Goal: Task Accomplishment & Management: Manage account settings

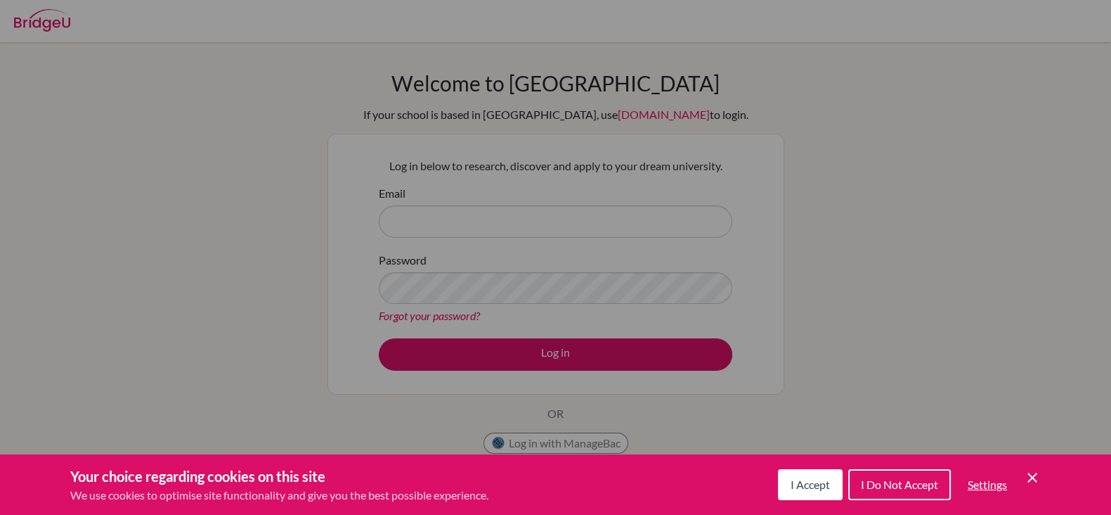
click at [1026, 471] on icon "Cookie Control Close Icon" at bounding box center [1032, 477] width 17 height 17
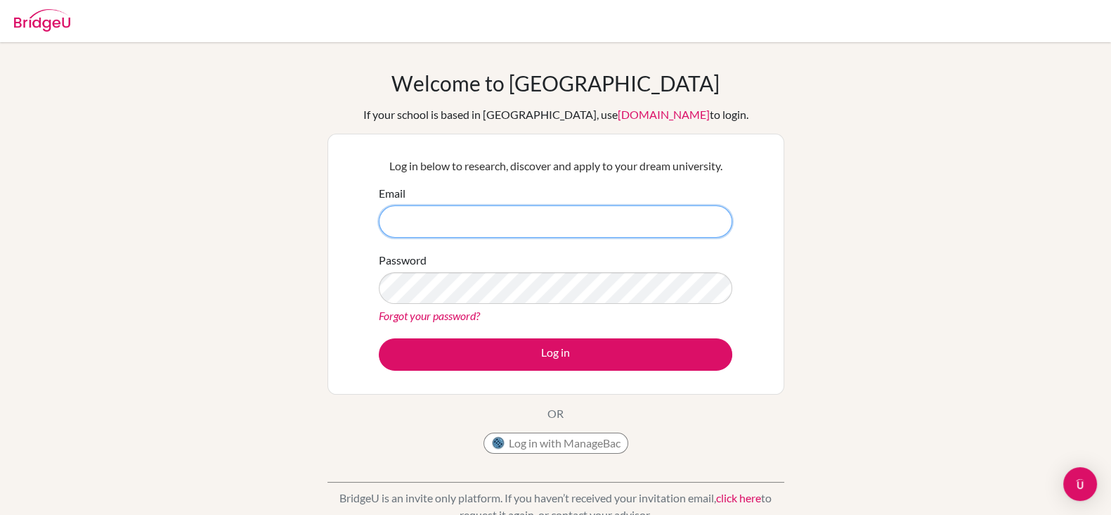
click at [437, 217] on input "Email" at bounding box center [556, 221] width 354 height 32
type input "[PERSON_NAME][EMAIL_ADDRESS][DOMAIN_NAME]"
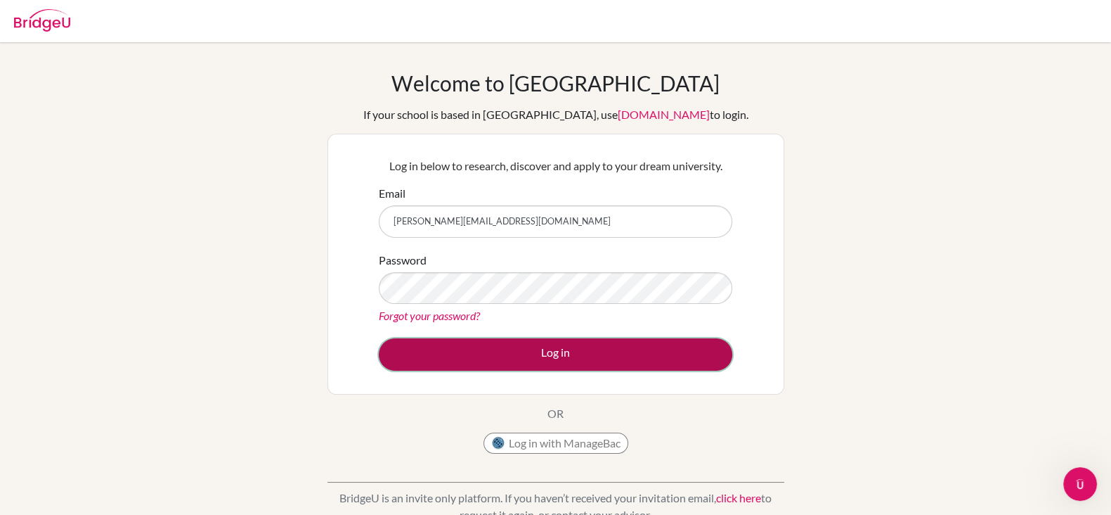
click at [572, 359] on button "Log in" at bounding box center [556, 354] width 354 height 32
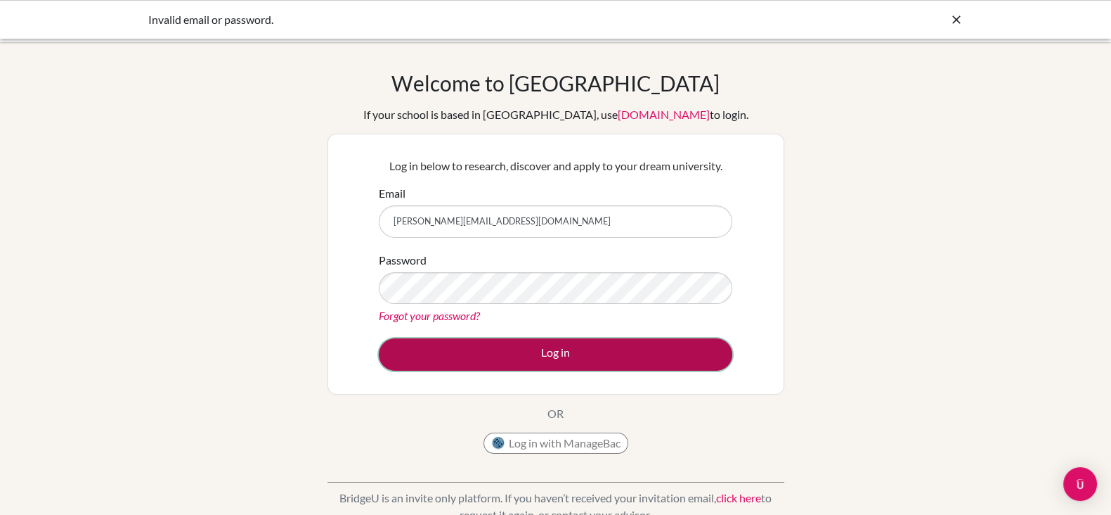
click at [566, 358] on button "Log in" at bounding box center [556, 354] width 354 height 32
click at [543, 351] on button "Log in" at bounding box center [556, 354] width 354 height 32
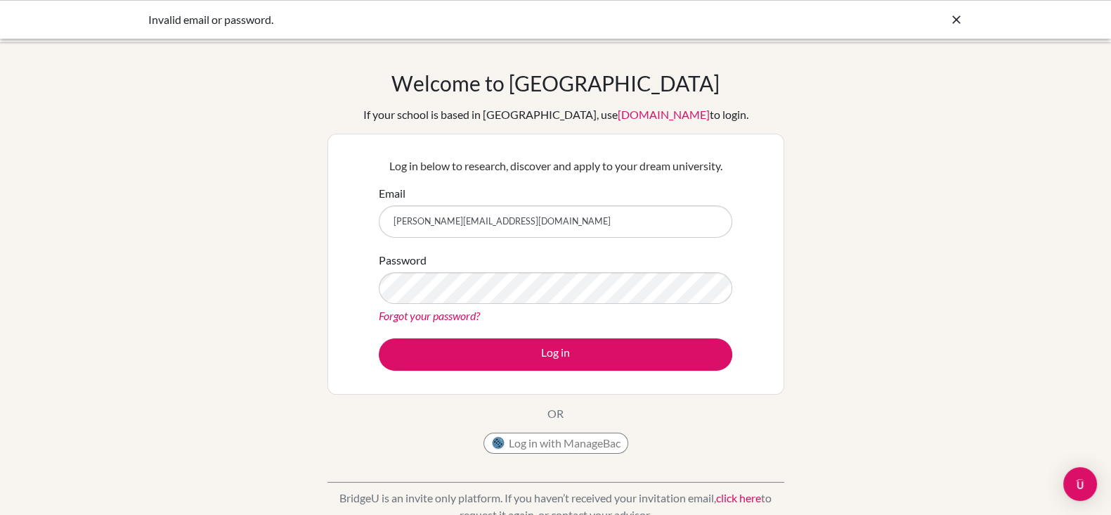
click at [463, 314] on link "Forgot your password?" at bounding box center [429, 315] width 101 height 13
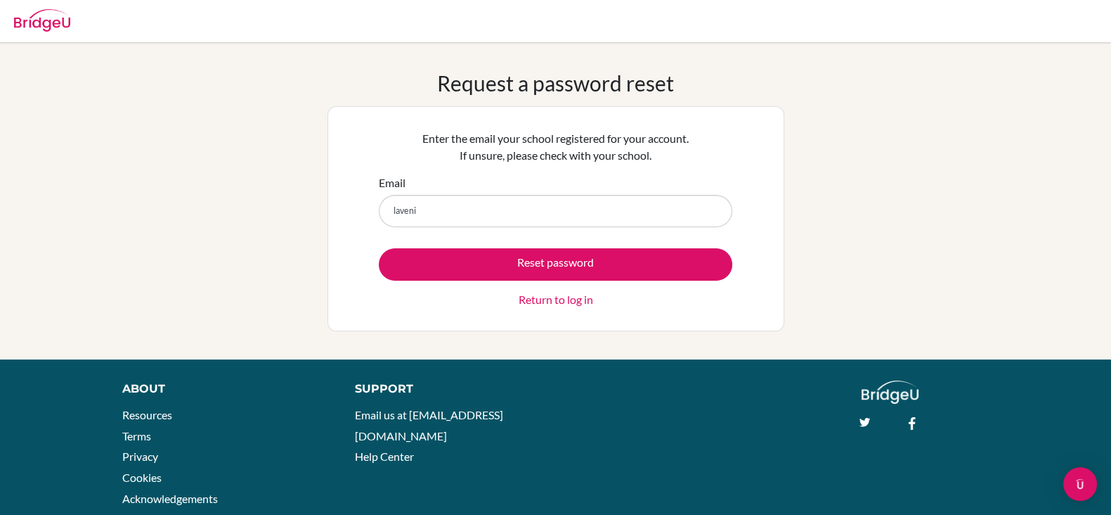
type input "lavenia@nhs.edu.mn"
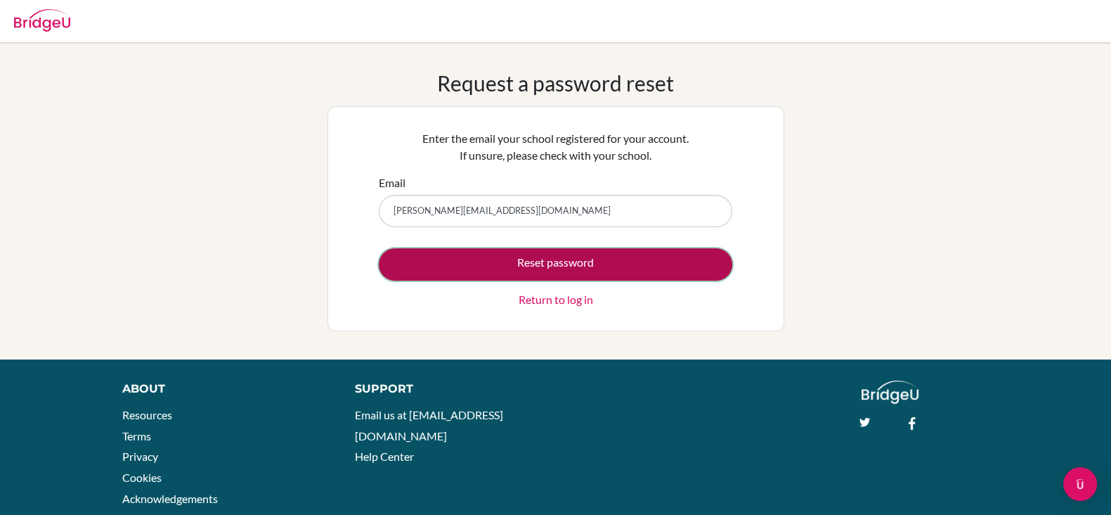
click at [555, 262] on button "Reset password" at bounding box center [556, 264] width 354 height 32
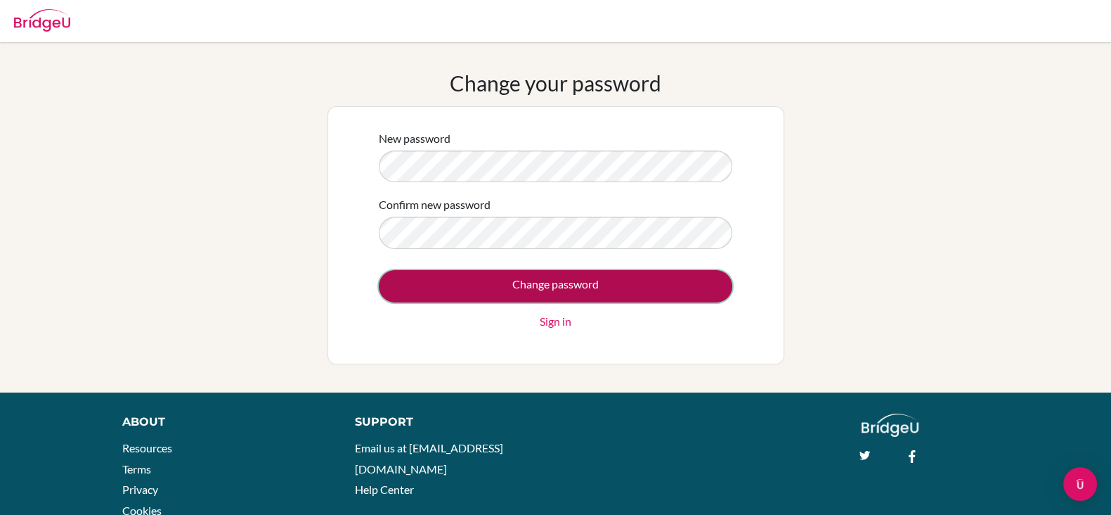
click at [548, 282] on input "Change password" at bounding box center [556, 286] width 354 height 32
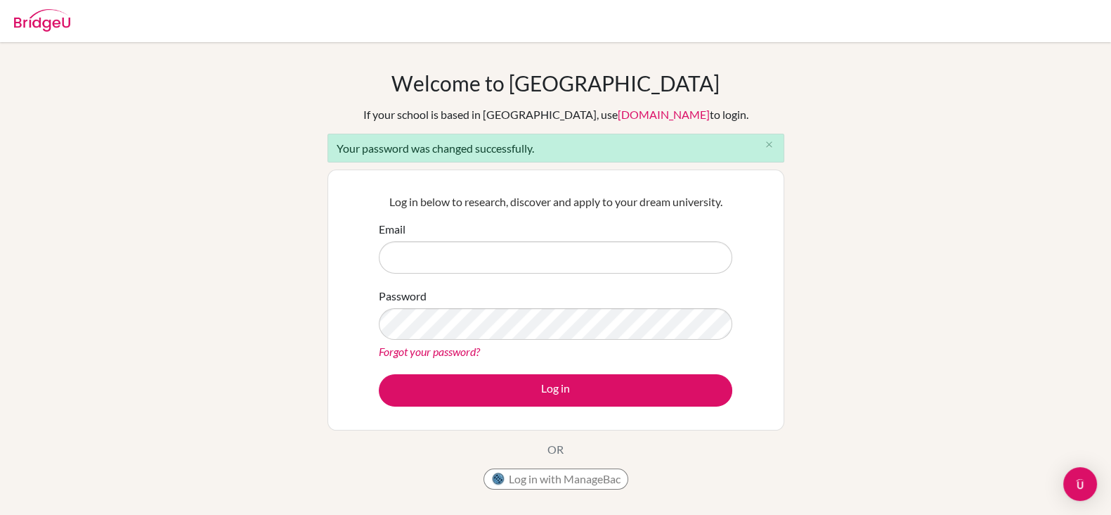
click at [502, 257] on input "Email" at bounding box center [556, 257] width 354 height 32
type input "lavenia@nhs.edu.mn"
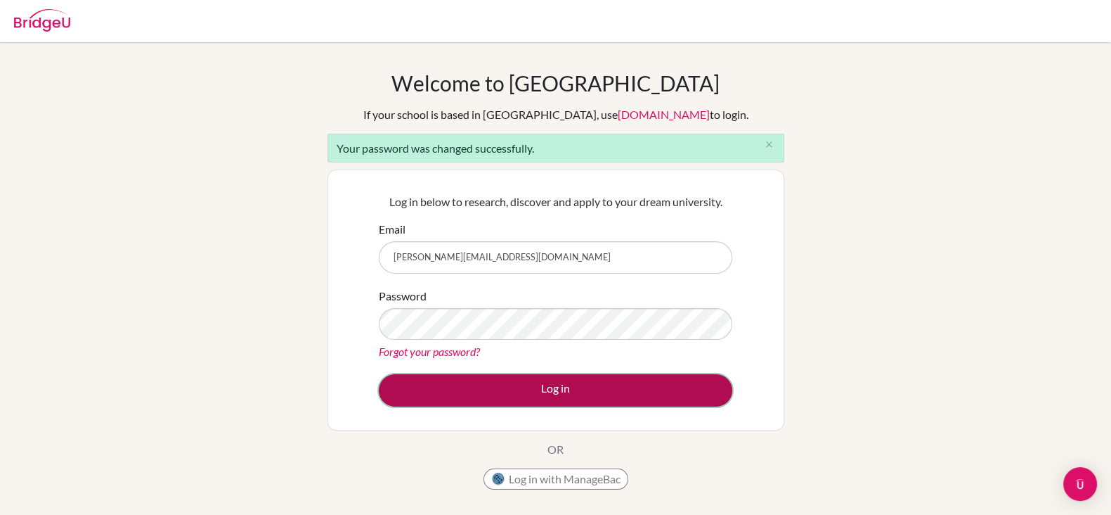
click at [545, 388] on button "Log in" at bounding box center [556, 390] width 354 height 32
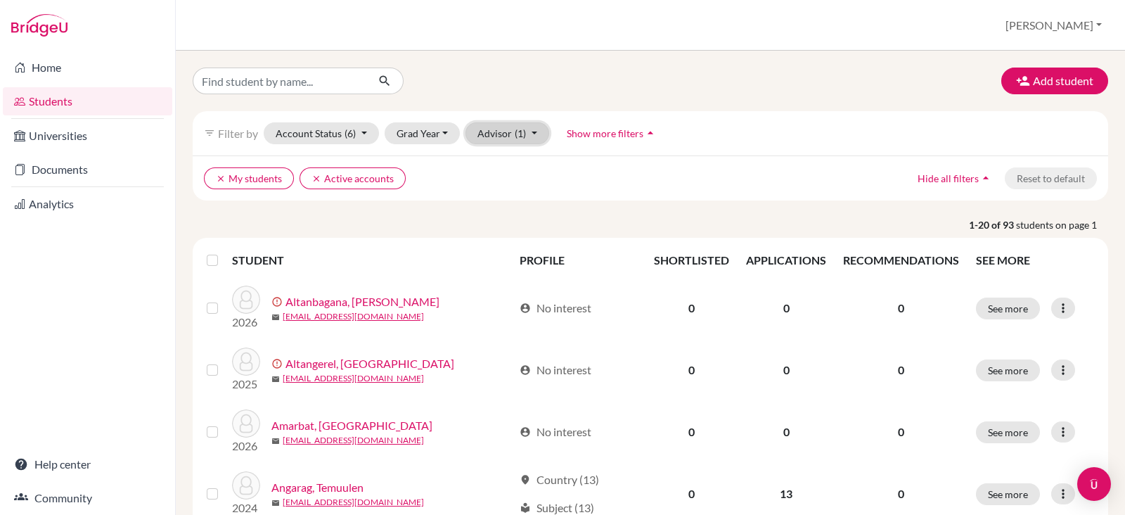
click at [534, 131] on button "Advisor (1)" at bounding box center [507, 133] width 84 height 22
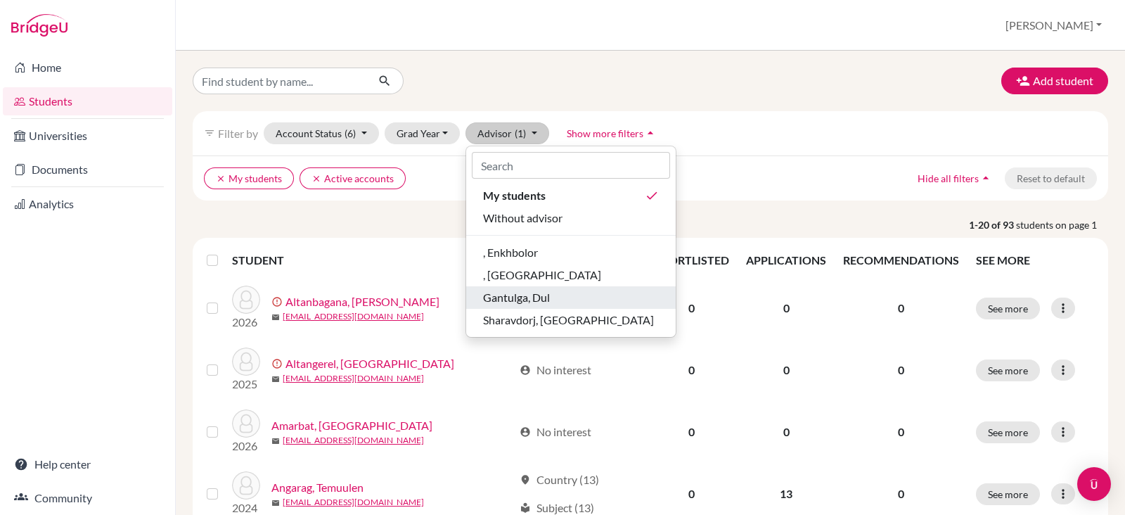
click at [545, 296] on span "Gantulga, Dul" at bounding box center [516, 297] width 67 height 17
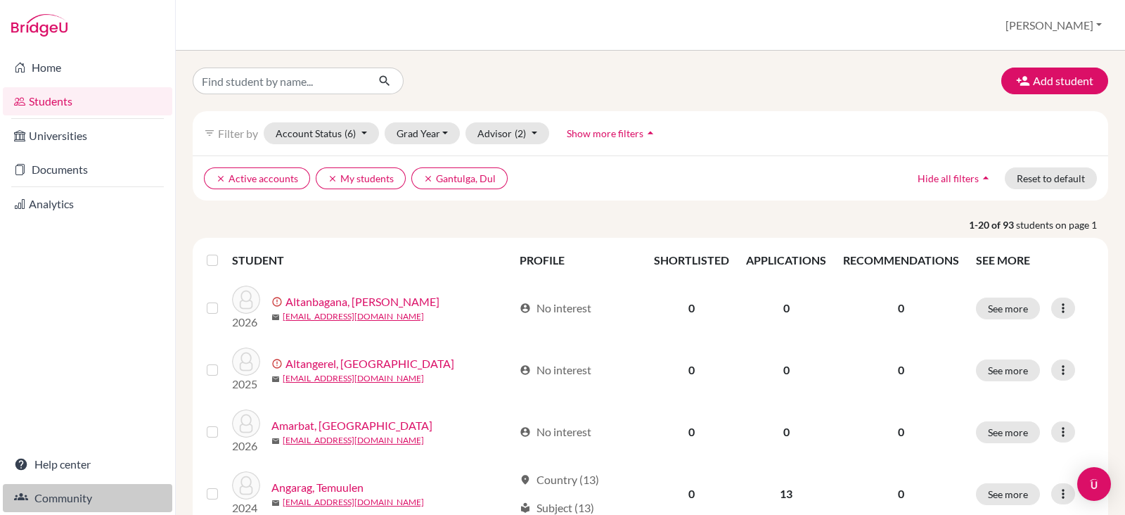
click at [65, 497] on link "Community" at bounding box center [87, 498] width 169 height 28
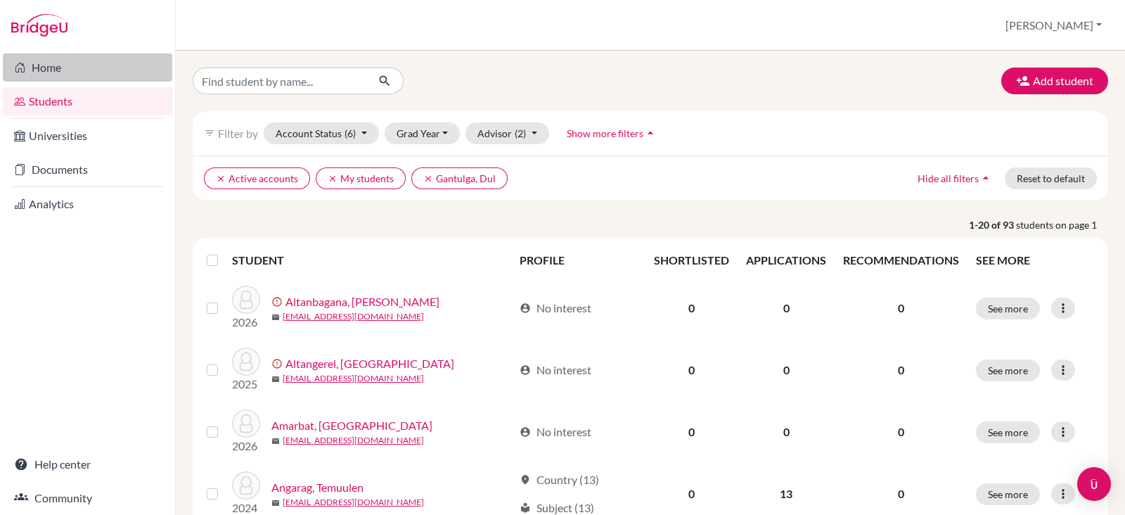
click at [80, 72] on link "Home" at bounding box center [87, 67] width 169 height 28
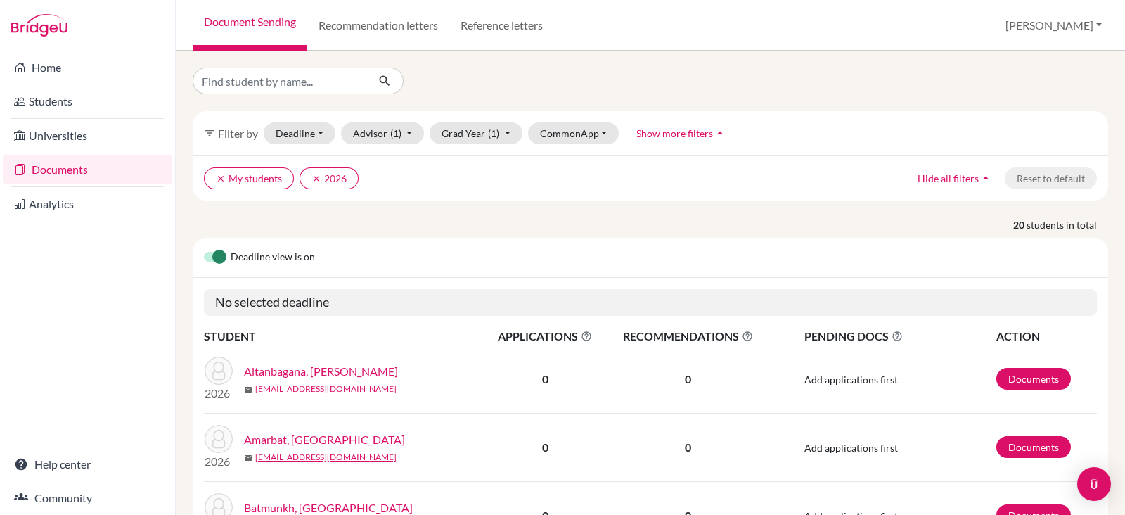
click at [659, 195] on div "clear My students clear 2026 Hide all filters arrow_drop_up Reset to default" at bounding box center [650, 177] width 915 height 45
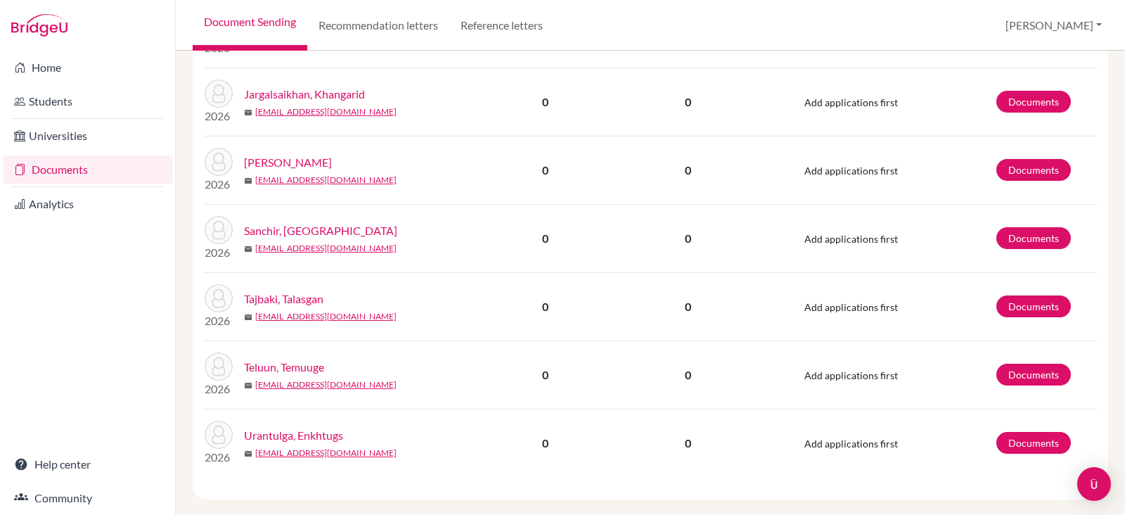
scroll to position [1246, 0]
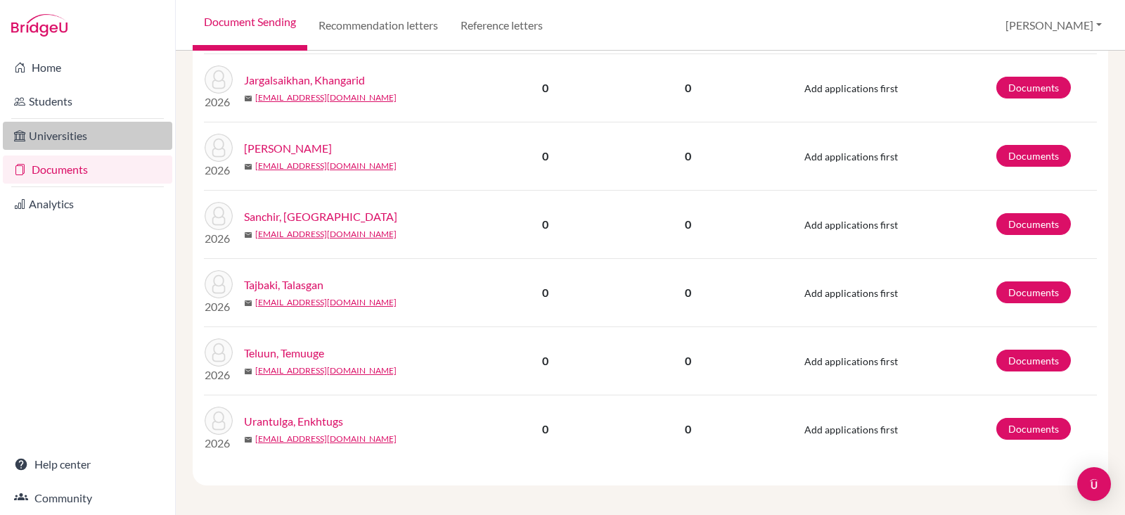
click at [77, 137] on link "Universities" at bounding box center [87, 136] width 169 height 28
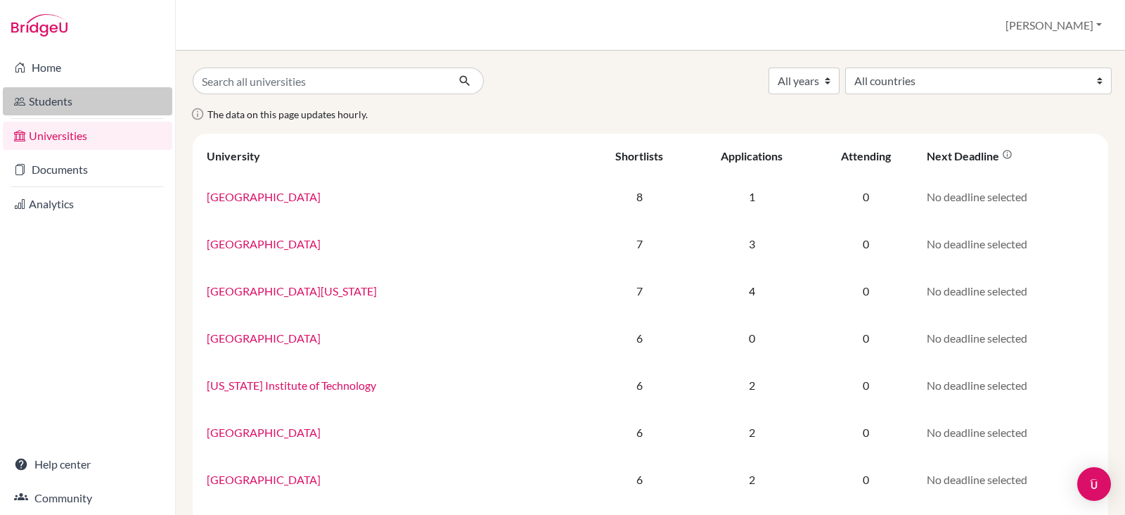
click at [57, 103] on link "Students" at bounding box center [87, 101] width 169 height 28
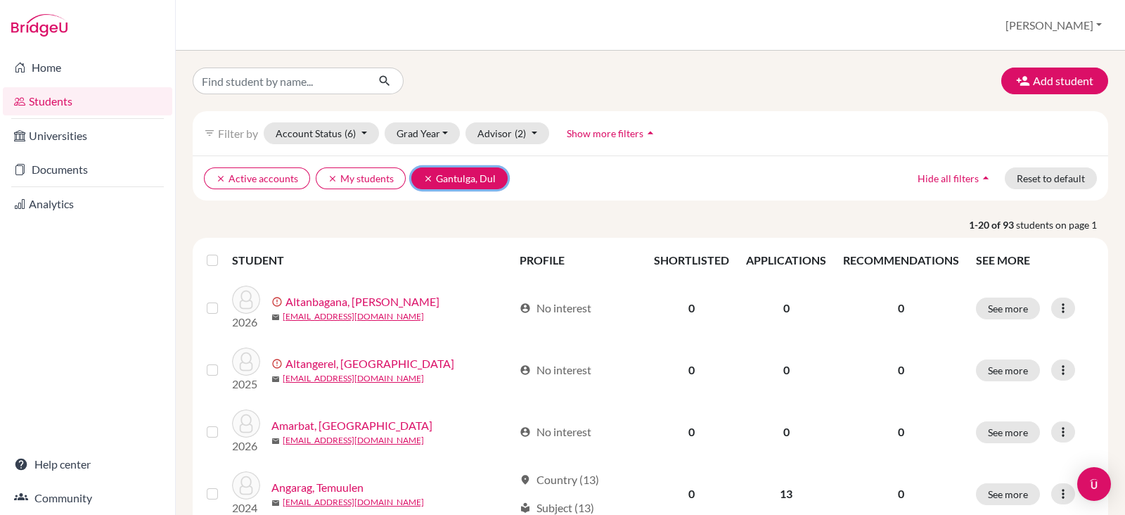
click at [427, 176] on icon "clear" at bounding box center [428, 179] width 10 height 10
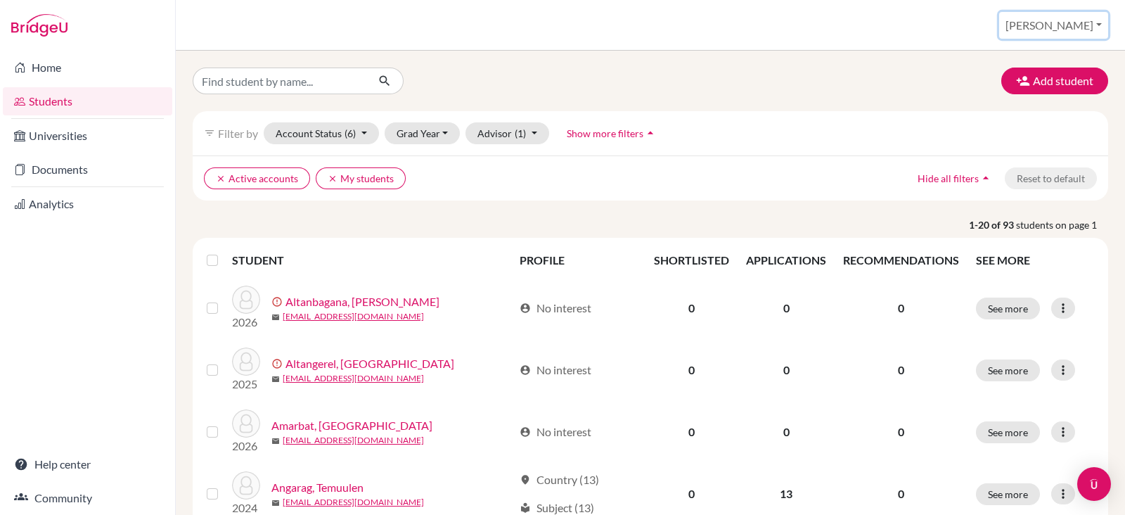
click at [1102, 17] on button "Lavenia" at bounding box center [1053, 25] width 109 height 27
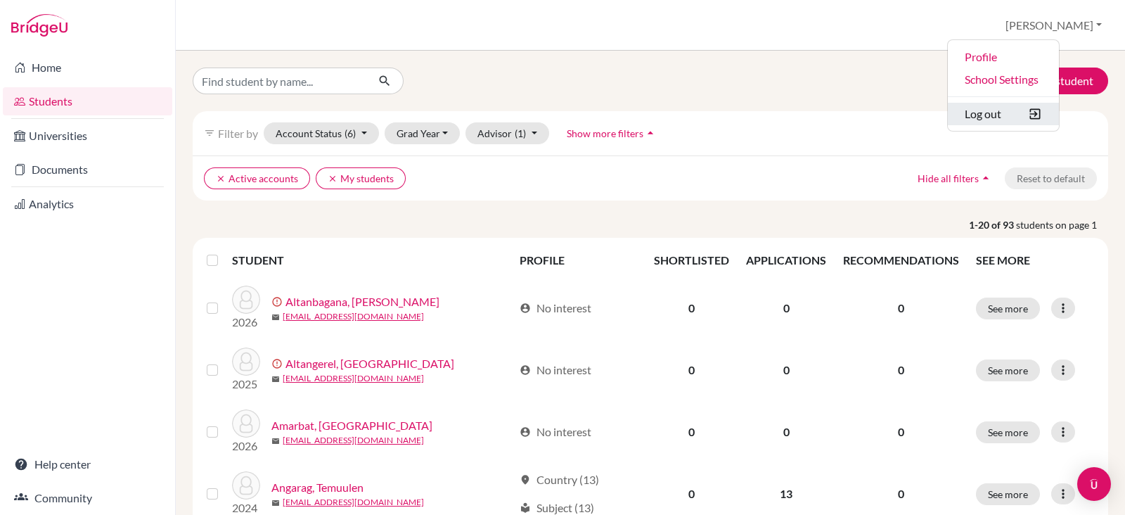
click at [1043, 118] on button "Log out" at bounding box center [1003, 114] width 111 height 22
